Goal: Navigation & Orientation: Go to known website

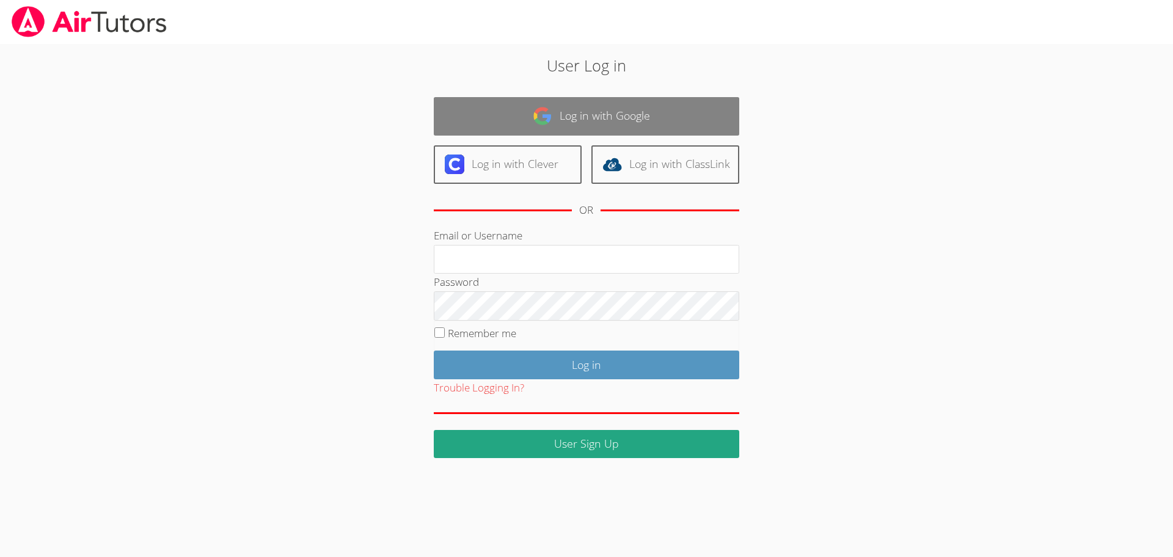
click at [526, 121] on link "Log in with Google" at bounding box center [586, 116] width 305 height 38
